Goal: Transaction & Acquisition: Purchase product/service

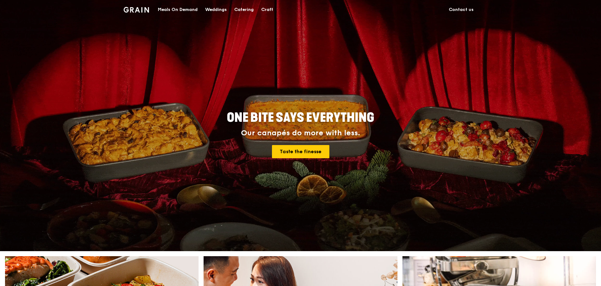
click at [248, 7] on div "Catering" at bounding box center [243, 9] width 19 height 19
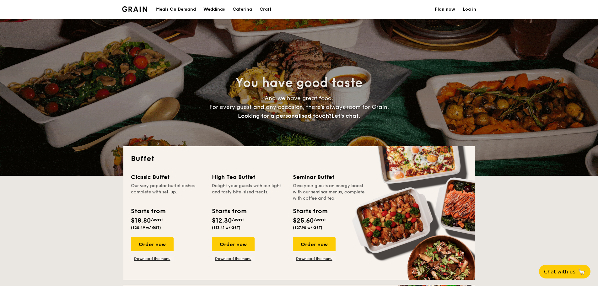
select select
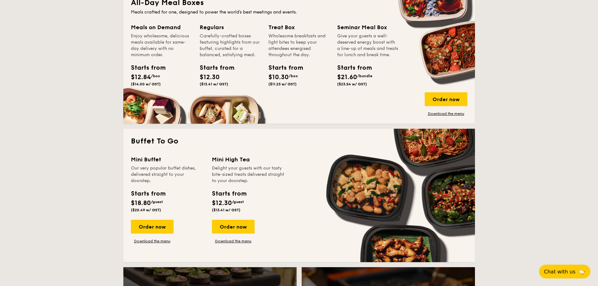
scroll to position [364, 0]
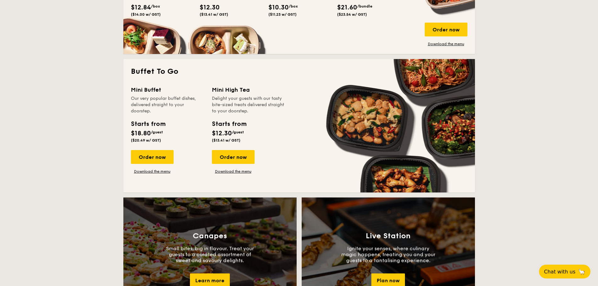
drag, startPoint x: 160, startPoint y: 158, endPoint x: 144, endPoint y: 146, distance: 20.0
click at [140, 138] on span "($20.49 w/ GST)" at bounding box center [146, 140] width 30 height 4
click at [146, 154] on div "Order now" at bounding box center [152, 157] width 43 height 14
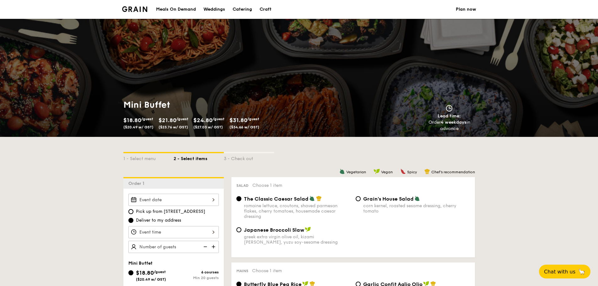
scroll to position [94, 0]
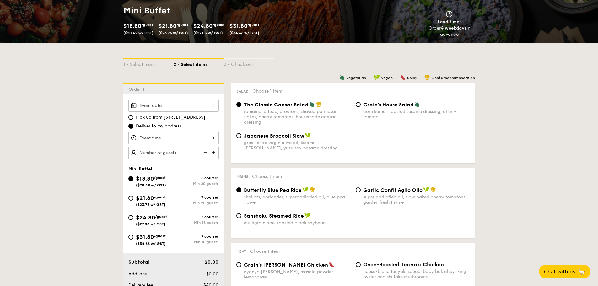
select select
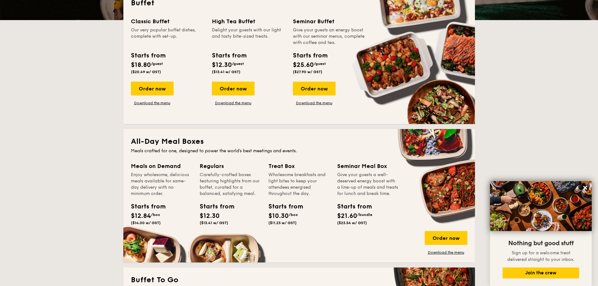
scroll to position [127, 0]
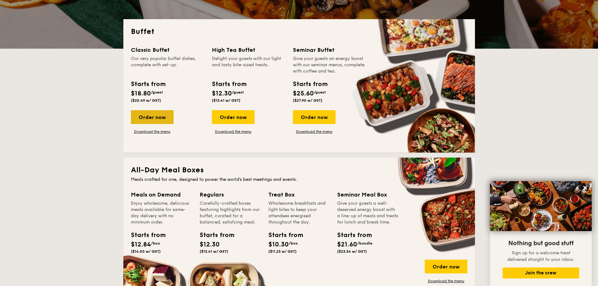
click at [157, 115] on div "Order now" at bounding box center [152, 117] width 43 height 14
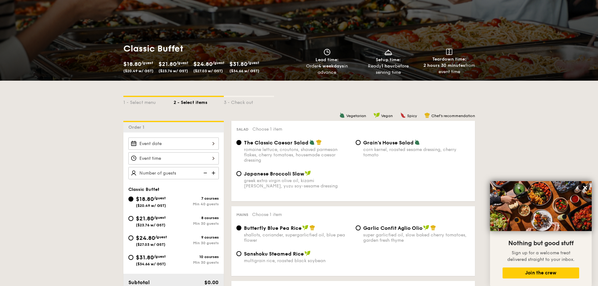
scroll to position [63, 0]
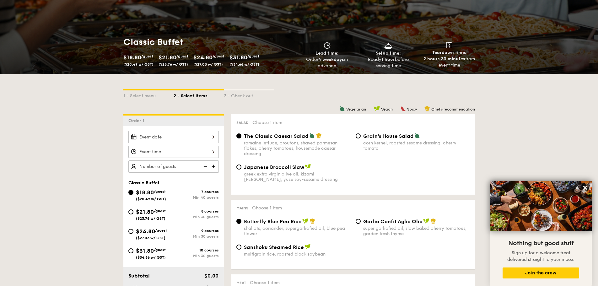
select select
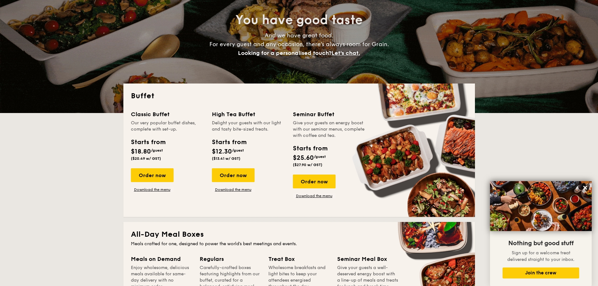
scroll to position [127, 0]
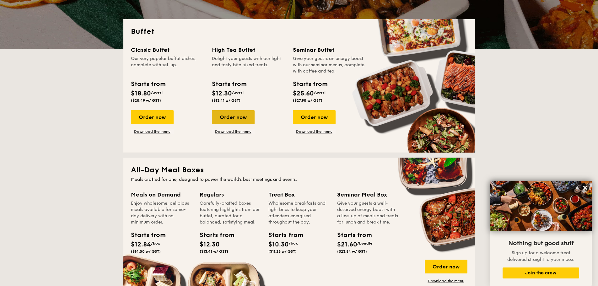
click at [244, 116] on div "Order now" at bounding box center [233, 117] width 43 height 14
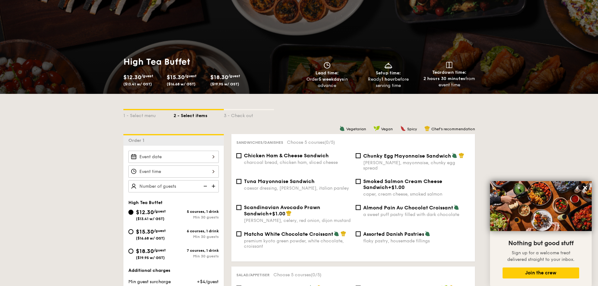
scroll to position [94, 0]
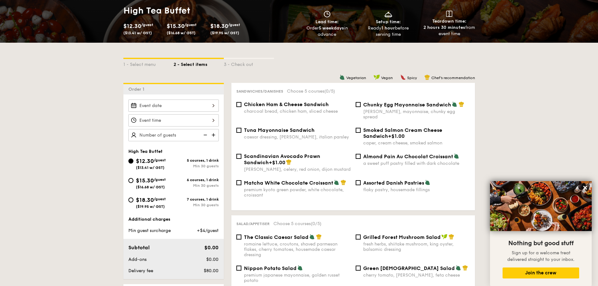
select select
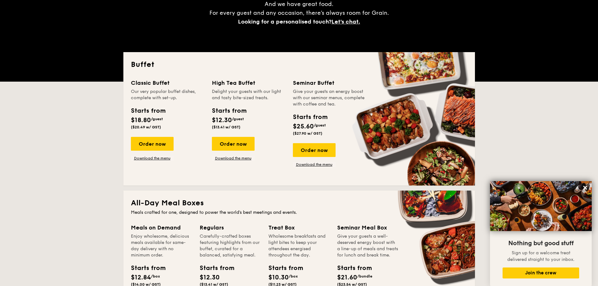
scroll to position [127, 0]
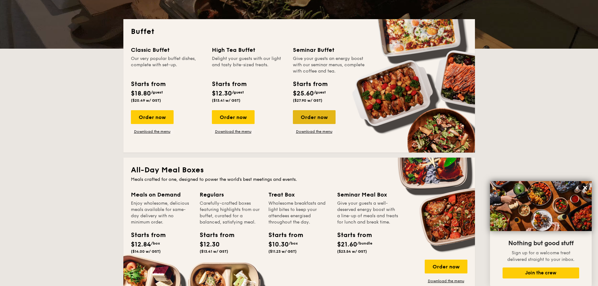
click at [317, 121] on div "Order now" at bounding box center [314, 117] width 43 height 14
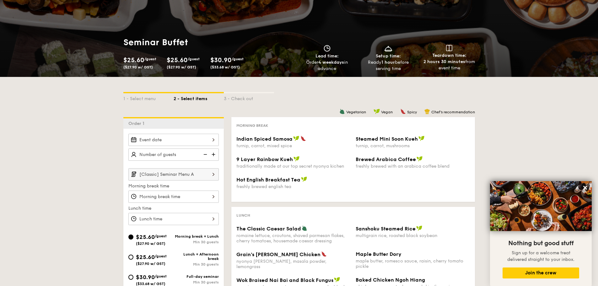
scroll to position [157, 0]
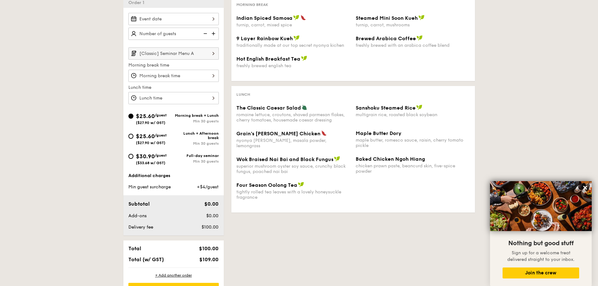
select select
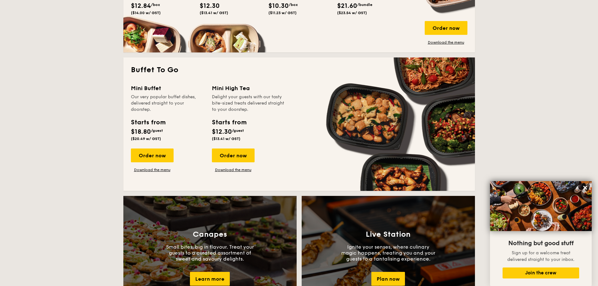
scroll to position [378, 0]
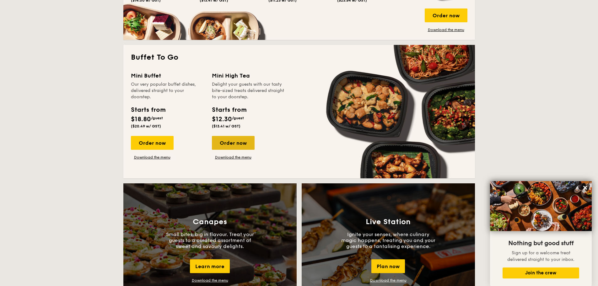
click at [235, 145] on div "Order now" at bounding box center [233, 143] width 43 height 14
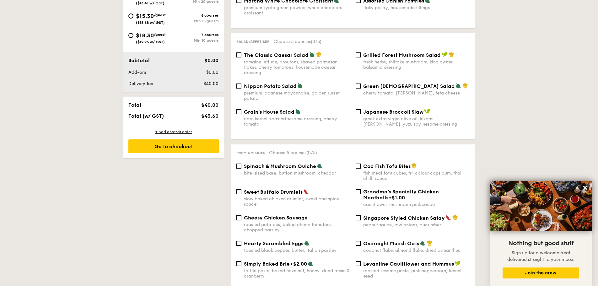
scroll to position [282, 0]
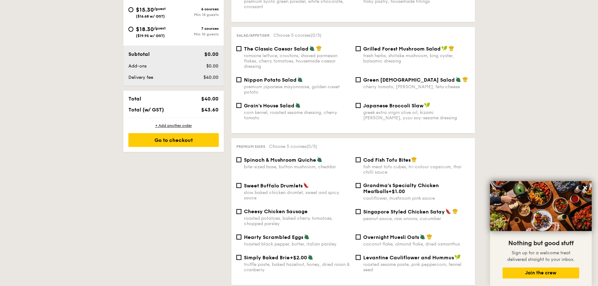
select select
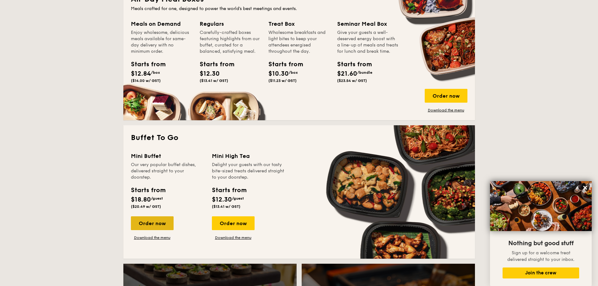
scroll to position [298, 0]
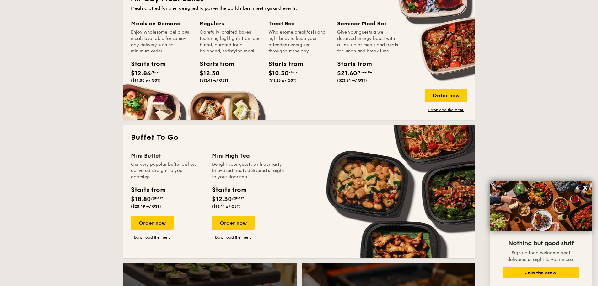
click at [155, 213] on div "Mini Buffet Our very popular buffet dishes, delivered straight to your doorstep…" at bounding box center [171, 195] width 81 height 88
click at [161, 231] on div "Order now Download the menu" at bounding box center [152, 228] width 43 height 24
click at [164, 227] on div "Order now" at bounding box center [152, 223] width 43 height 14
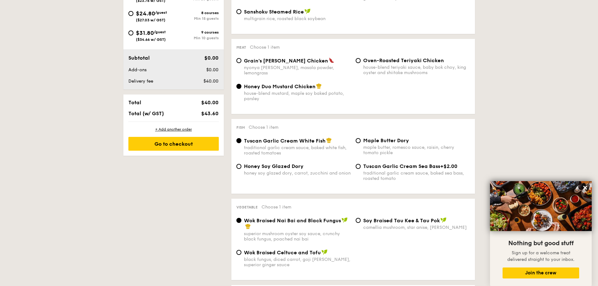
select select
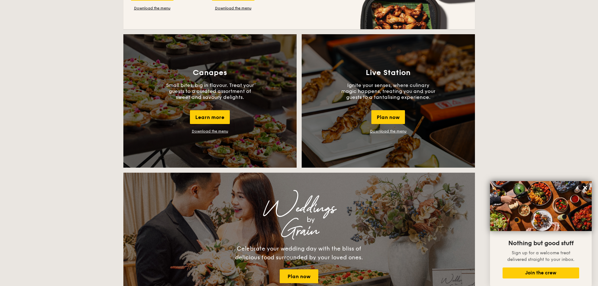
scroll to position [375, 0]
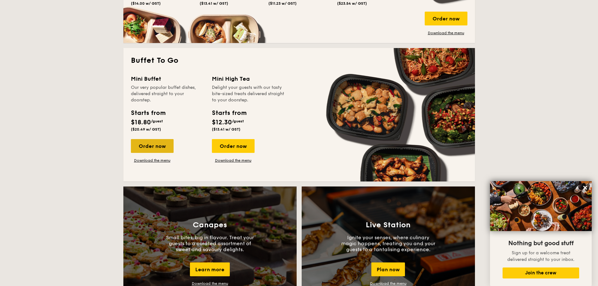
drag, startPoint x: 156, startPoint y: 143, endPoint x: 160, endPoint y: 149, distance: 7.7
drag, startPoint x: 160, startPoint y: 149, endPoint x: 141, endPoint y: 115, distance: 39.8
click at [141, 115] on div "Starts from" at bounding box center [148, 112] width 34 height 9
click at [151, 143] on div "Order now" at bounding box center [152, 146] width 43 height 14
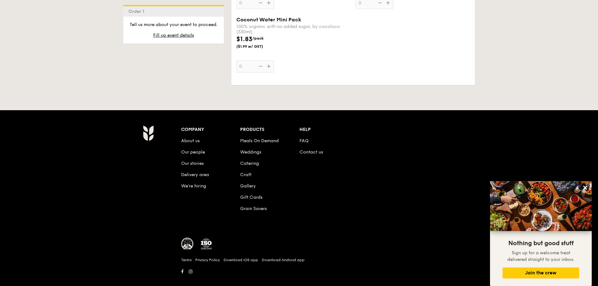
scroll to position [1315, 0]
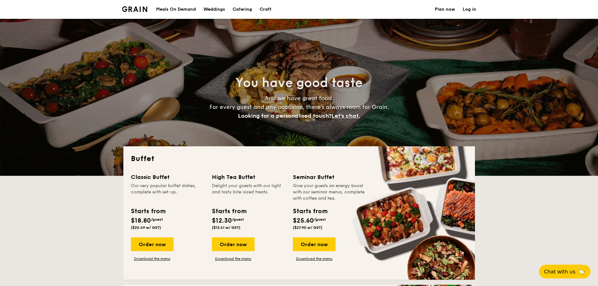
select select
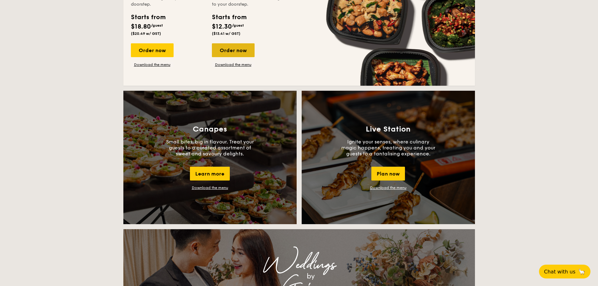
click at [242, 52] on div "Order now" at bounding box center [233, 50] width 43 height 14
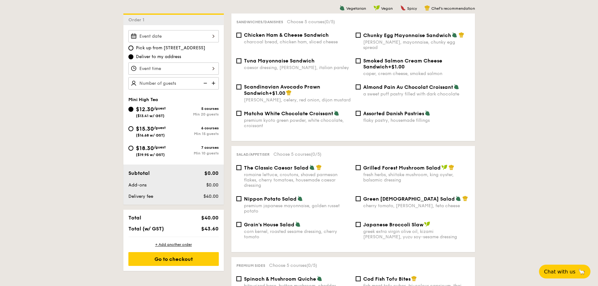
scroll to position [147, 0]
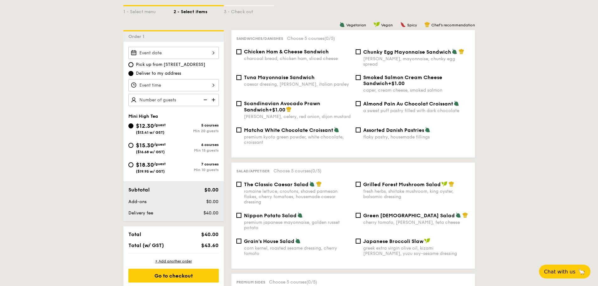
drag, startPoint x: 237, startPoint y: 51, endPoint x: 238, endPoint y: 69, distance: 18.2
click at [237, 51] on input "Chicken Ham & Cheese Sandwich charcoal bread, chicken ham, sliced cheese" at bounding box center [238, 51] width 5 height 5
checkbox input "true"
click at [238, 75] on input "Tuna Mayonnaise Sandwich caesar dressing, [GEOGRAPHIC_DATA], italian parsley" at bounding box center [238, 77] width 5 height 5
checkbox input "true"
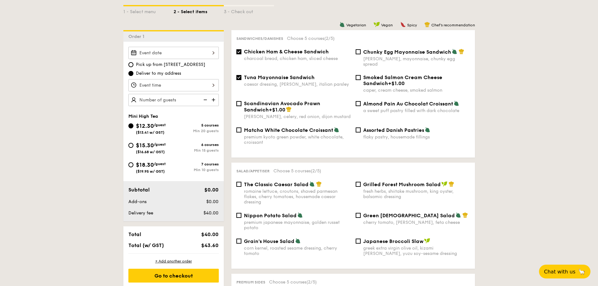
click at [237, 101] on input "Scandinavian Avocado Prawn Sandwich +$1.00 [PERSON_NAME], celery, red onion, di…" at bounding box center [238, 103] width 5 height 5
checkbox input "true"
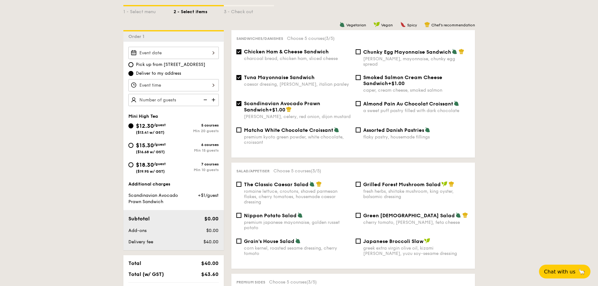
click at [238, 127] on div "Matcha White Chocolate Croissant premium kyoto green powder, white chocolate, c…" at bounding box center [293, 136] width 119 height 18
click at [238, 128] on div "Matcha White Chocolate Croissant premium kyoto green powder, white chocolate, c…" at bounding box center [293, 136] width 119 height 18
click at [362, 100] on div "Almond Pain Au Chocolat Croissant a sweet puff pastry filled with dark chocolate" at bounding box center [412, 106] width 119 height 13
click at [358, 101] on input "Almond Pain Au Chocolat Croissant a sweet puff pastry filled with dark chocolate" at bounding box center [357, 103] width 5 height 5
checkbox input "true"
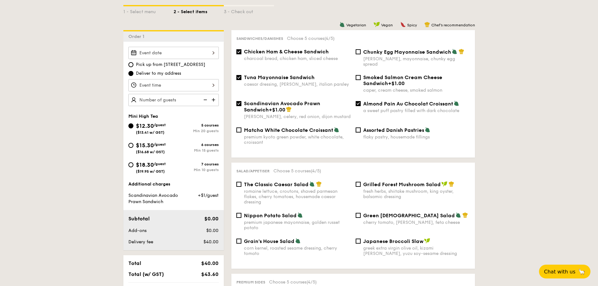
click at [356, 127] on input "Assorted Danish Pastries flaky pastry, housemade fillings" at bounding box center [357, 129] width 5 height 5
checkbox input "true"
click at [239, 127] on input "Matcha White Chocolate Croissant premium kyoto green powder, white chocolate, c…" at bounding box center [238, 129] width 5 height 5
checkbox input "true"
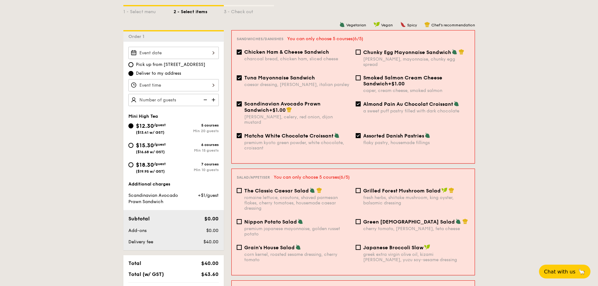
click at [239, 101] on input "Scandinavian Avocado Prawn Sandwich +$1.00 [PERSON_NAME], celery, red onion, di…" at bounding box center [239, 103] width 5 height 5
checkbox input "false"
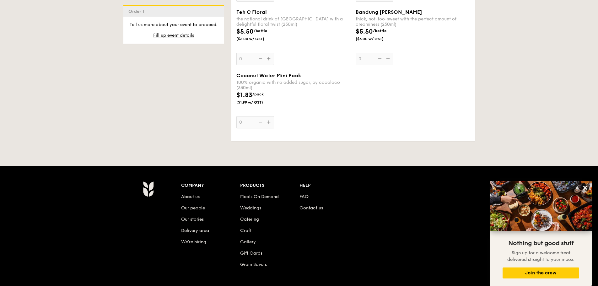
scroll to position [1294, 0]
